Goal: Task Accomplishment & Management: Use online tool/utility

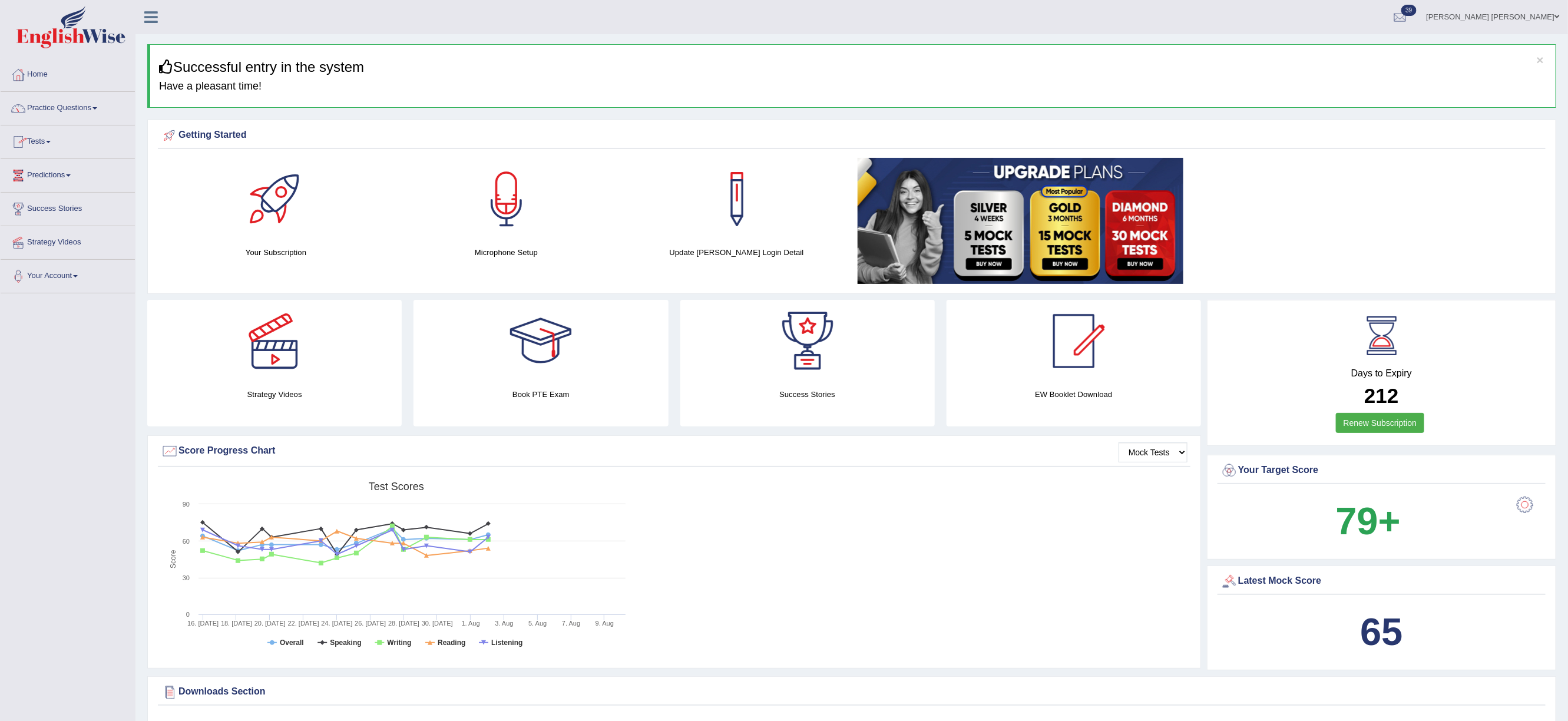
click at [62, 174] on link "Predictions" at bounding box center [68, 173] width 134 height 30
click at [50, 143] on link "Tests" at bounding box center [68, 140] width 134 height 30
click at [51, 189] on link "Take Mock Test" at bounding box center [77, 190] width 110 height 21
